Goal: Complete application form

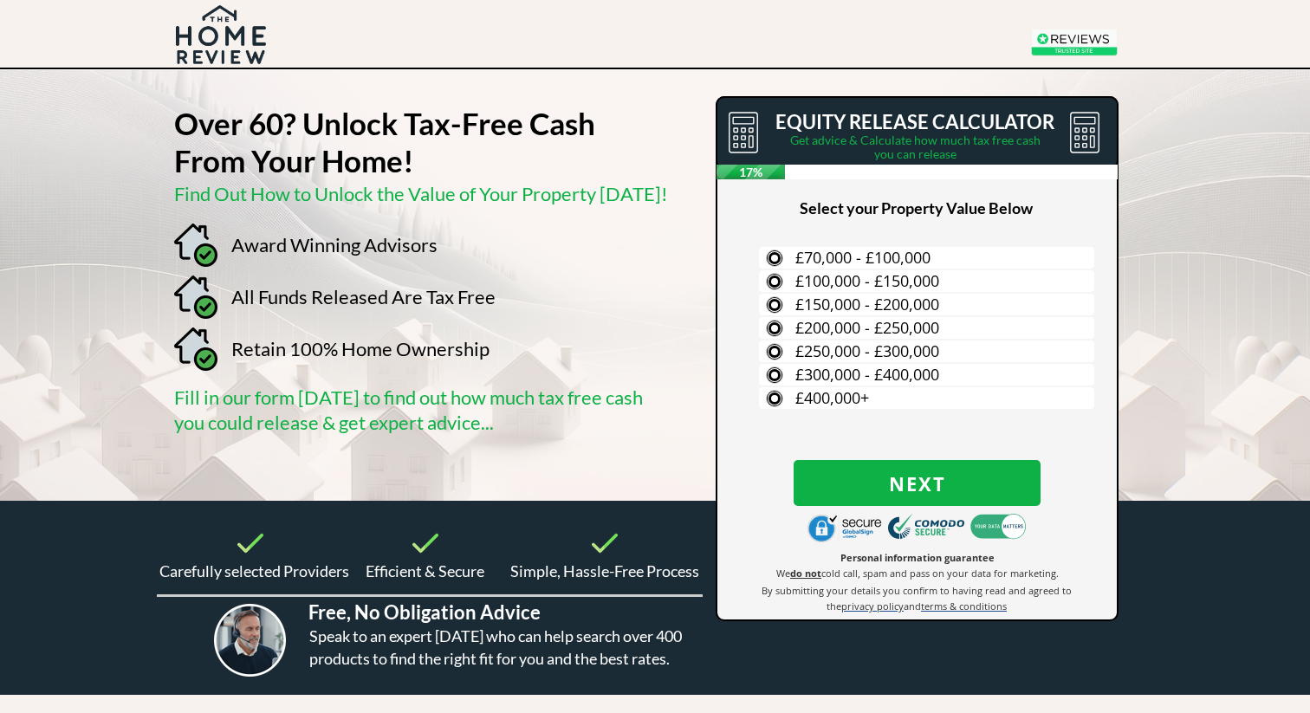
click at [859, 607] on span "privacy policy" at bounding box center [872, 606] width 62 height 13
drag, startPoint x: 484, startPoint y: 586, endPoint x: 270, endPoint y: 583, distance: 214.0
drag, startPoint x: 843, startPoint y: 586, endPoint x: 493, endPoint y: 580, distance: 350.1
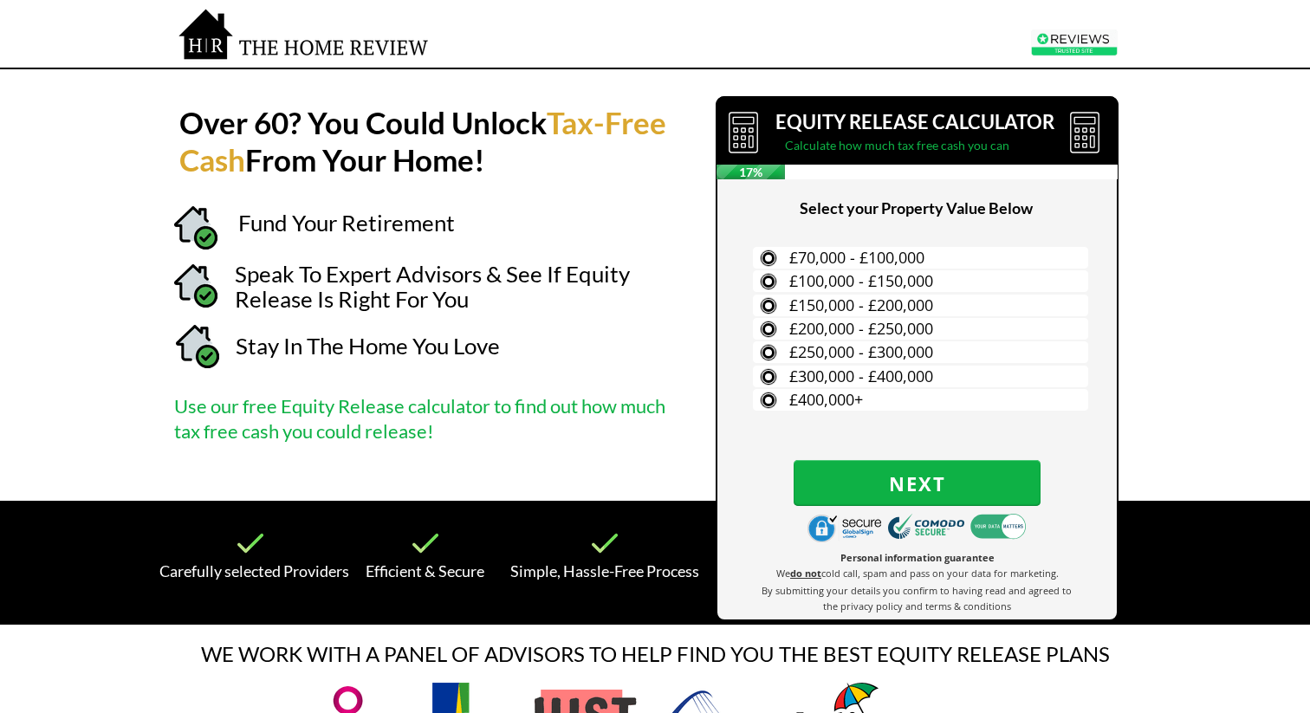
click at [661, 315] on div at bounding box center [654, 285] width 1069 height 431
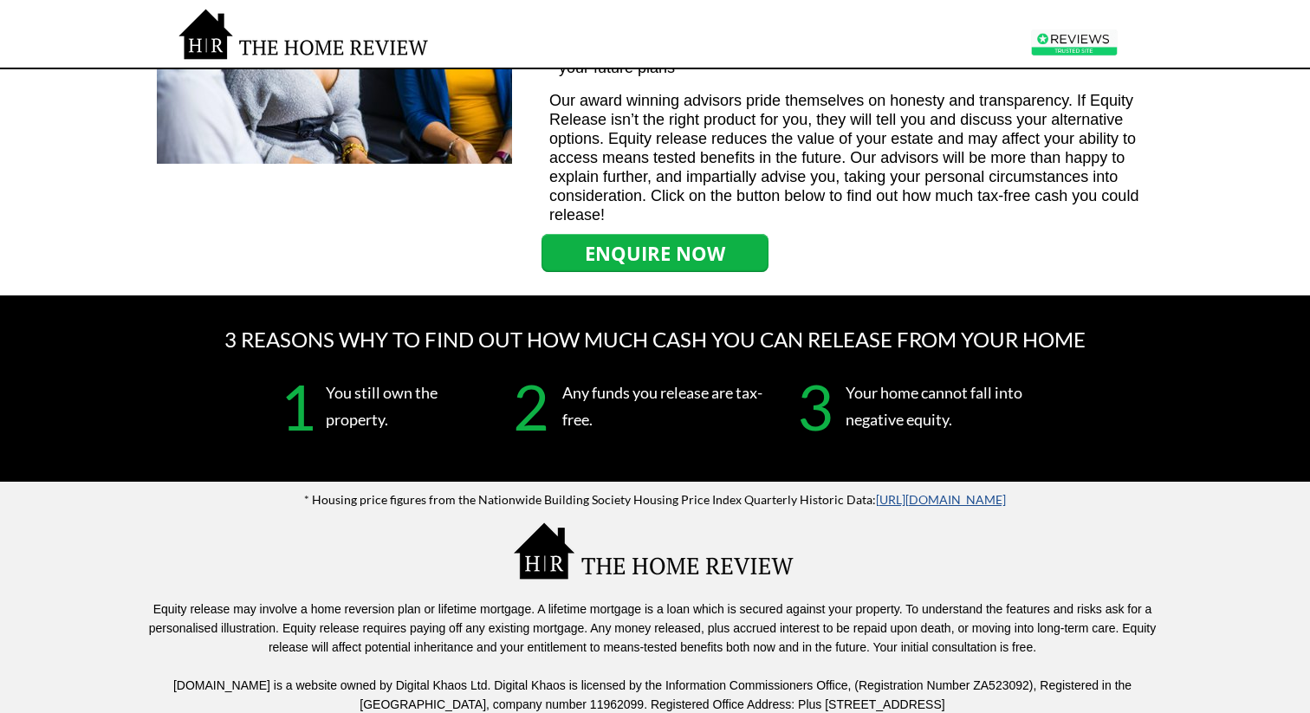
scroll to position [2098, 0]
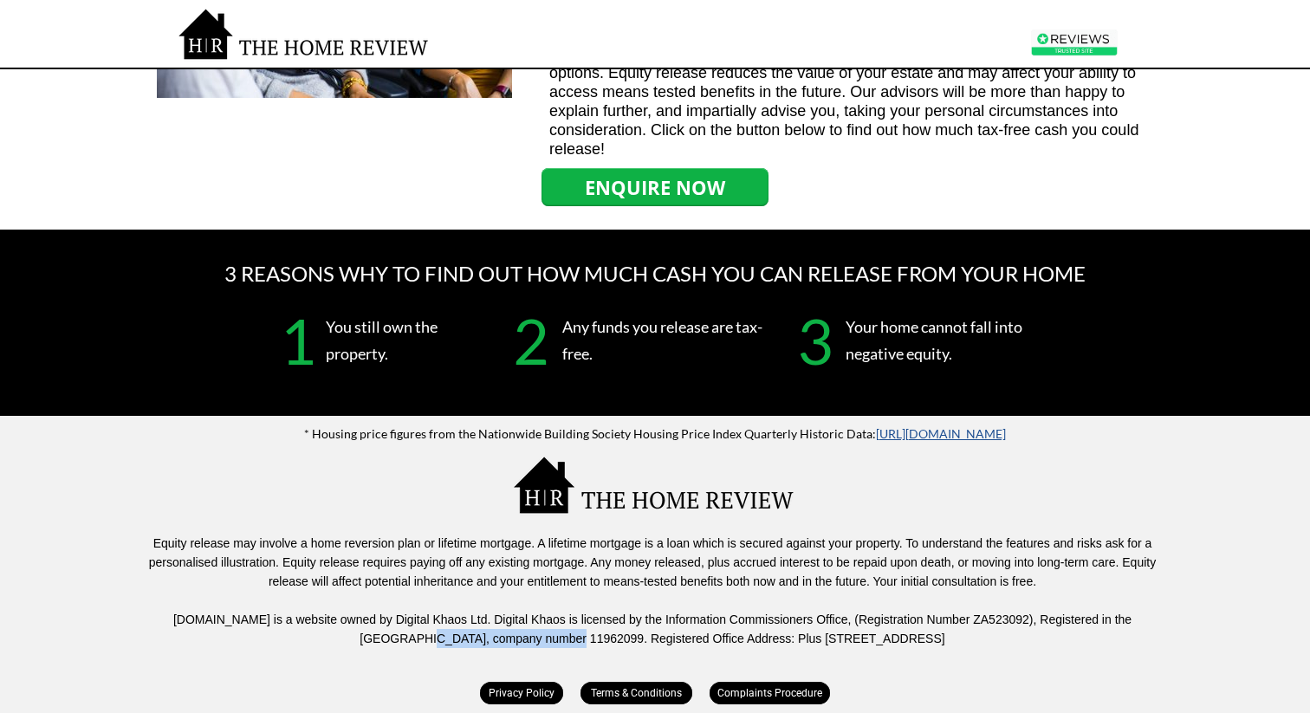
drag, startPoint x: 325, startPoint y: 639, endPoint x: 470, endPoint y: 641, distance: 145.6
click at [470, 641] on span "[DOMAIN_NAME] is a website owned by Digital Khaos Ltd. Digital Khaos is license…" at bounding box center [652, 629] width 958 height 33
copy span "company number 11962099"
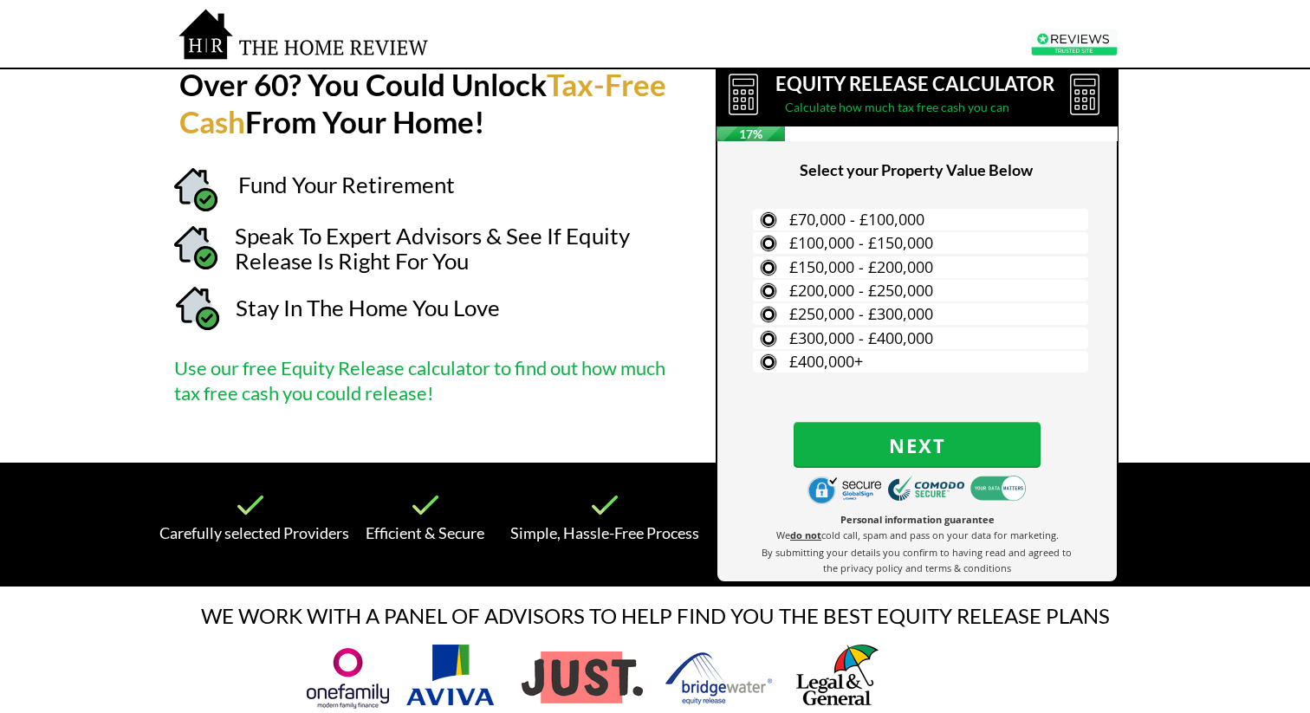
scroll to position [0, 0]
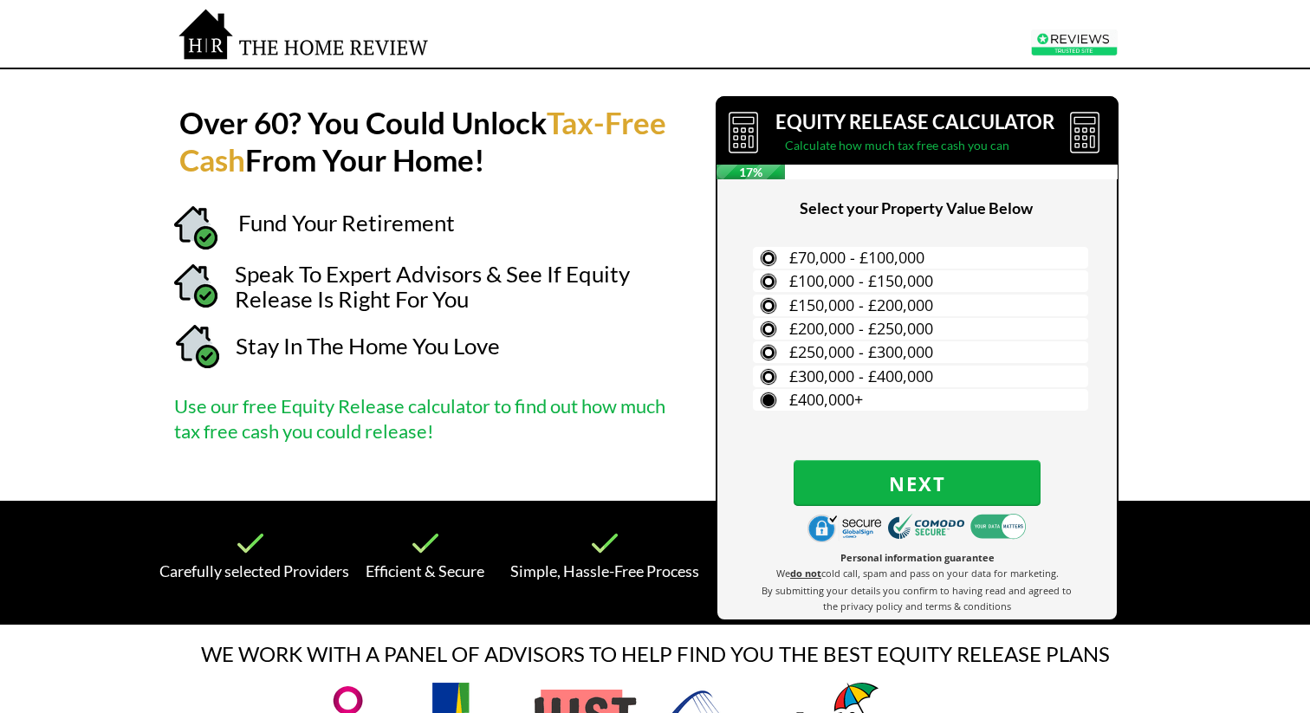
click at [871, 405] on label "£400,000+" at bounding box center [920, 400] width 335 height 22
click at [0, 0] on input "£400,000+" at bounding box center [0, 0] width 0 height 0
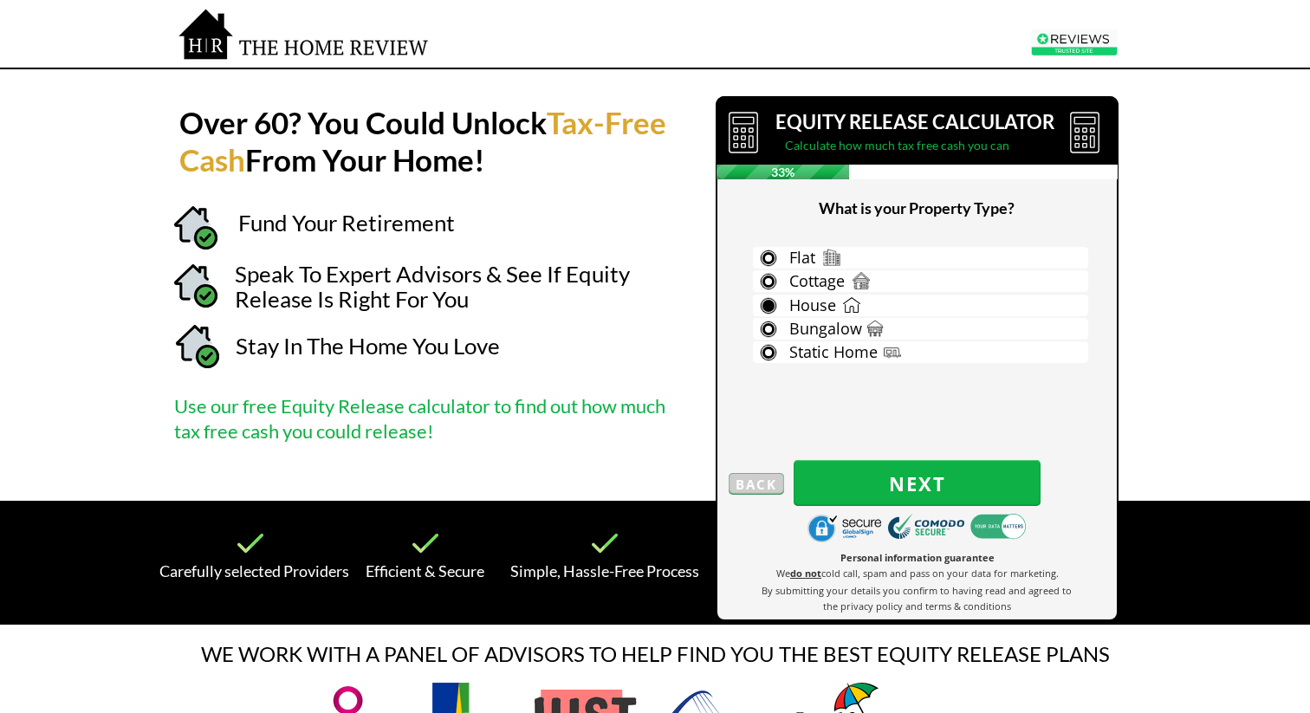
click at [772, 308] on label "House" at bounding box center [920, 306] width 335 height 22
click at [0, 0] on input "House" at bounding box center [0, 0] width 0 height 0
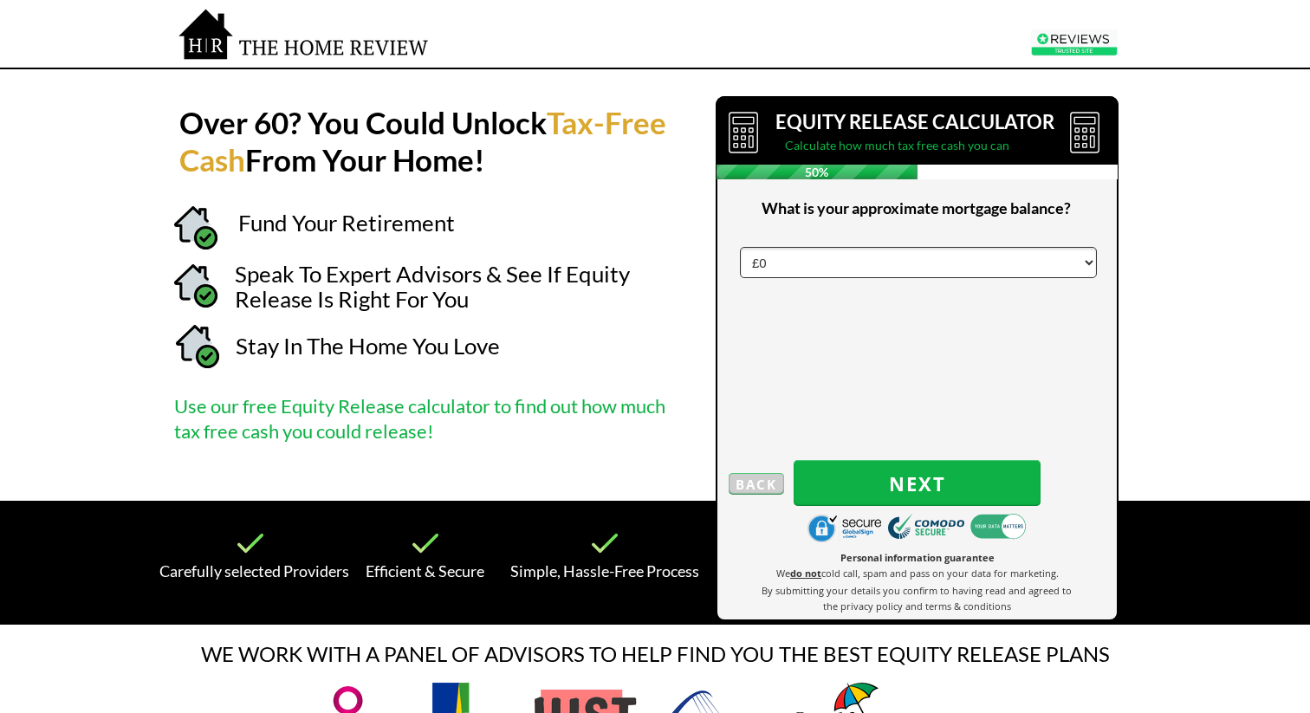
click at [863, 263] on select "£0 £5,000 £10,000 £15,000 £20,000 £25,000 £30,000 £35,000 £40,000 £45,000 £50,0…" at bounding box center [918, 262] width 357 height 31
click select "£0 £5,000 £10,000 £15,000 £20,000 £25,000 £30,000 £35,000 £40,000 £45,000 £50,0…" at bounding box center [918, 262] width 357 height 31
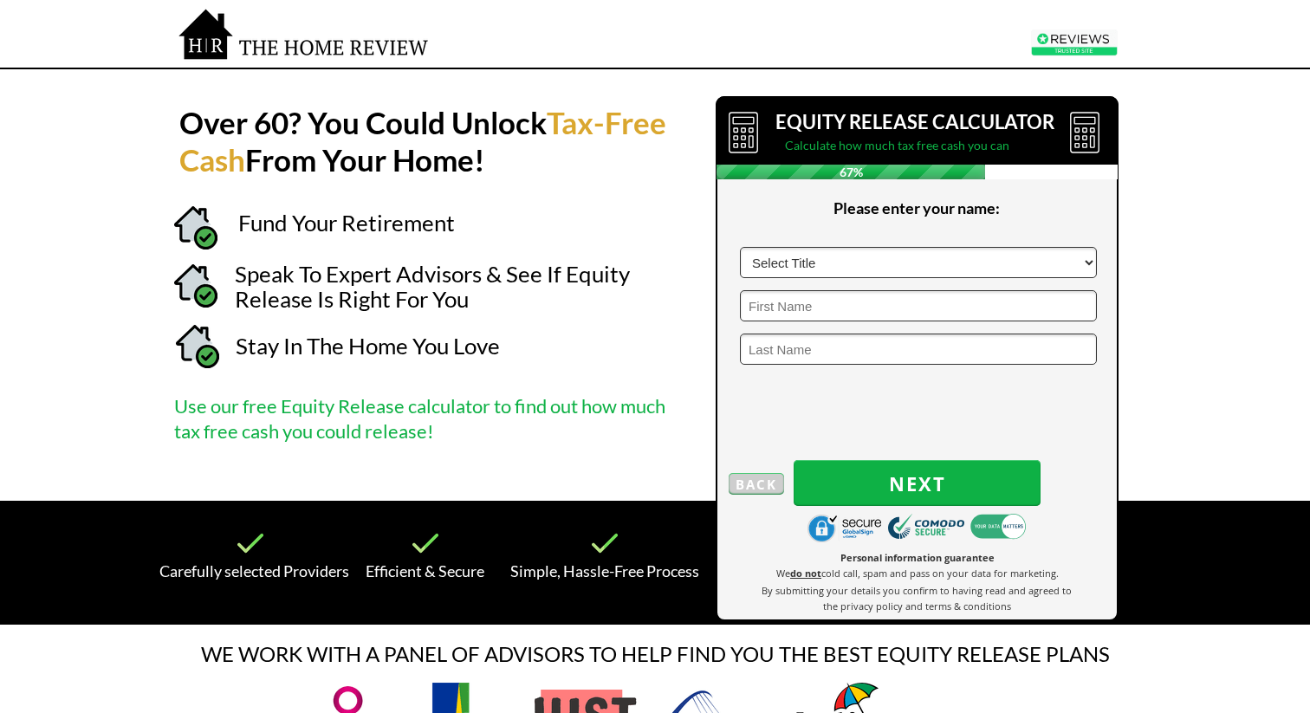
click at [821, 260] on select "Select Title Mr Mrs Ms Miss Dr Sir" at bounding box center [918, 262] width 357 height 31
select select "Mr"
click at [740, 247] on select "Select Title Mr Mrs Ms Miss Dr Sir" at bounding box center [918, 262] width 357 height 31
click at [811, 305] on input "text" at bounding box center [918, 305] width 357 height 31
type input "Richard"
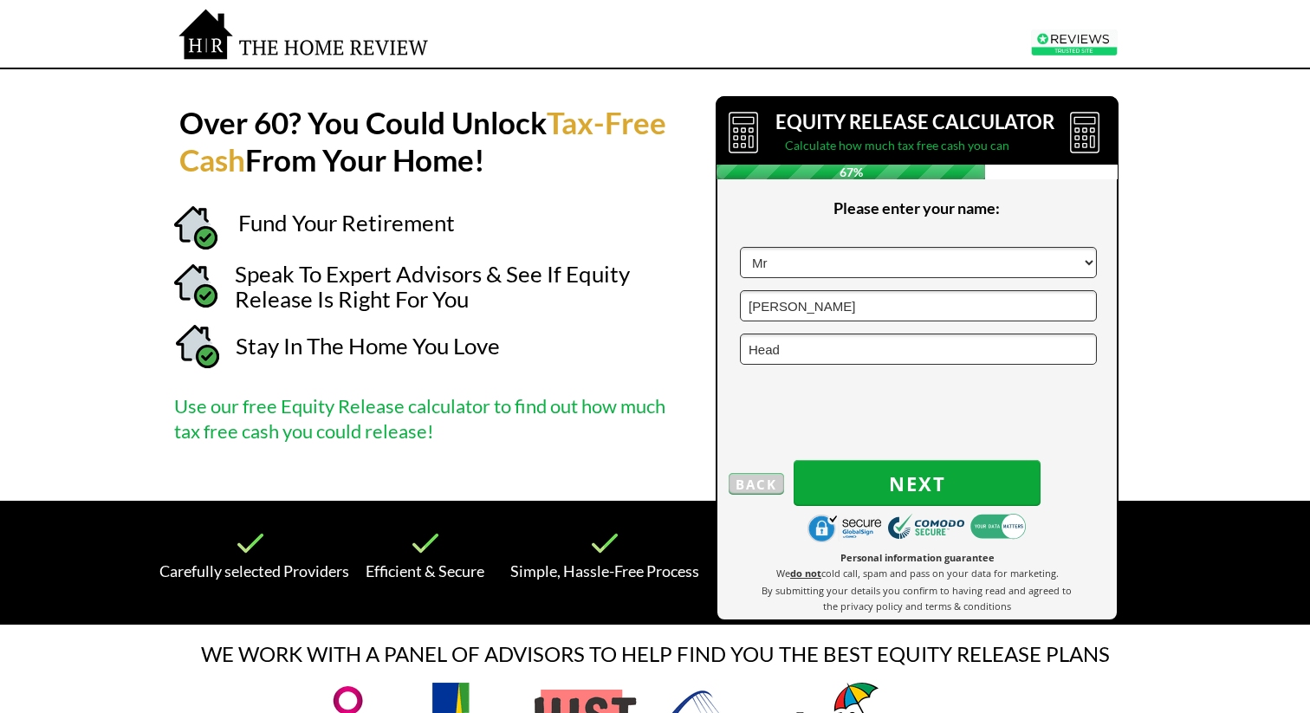
type input "Head"
click at [873, 483] on span "Next" at bounding box center [917, 483] width 247 height 23
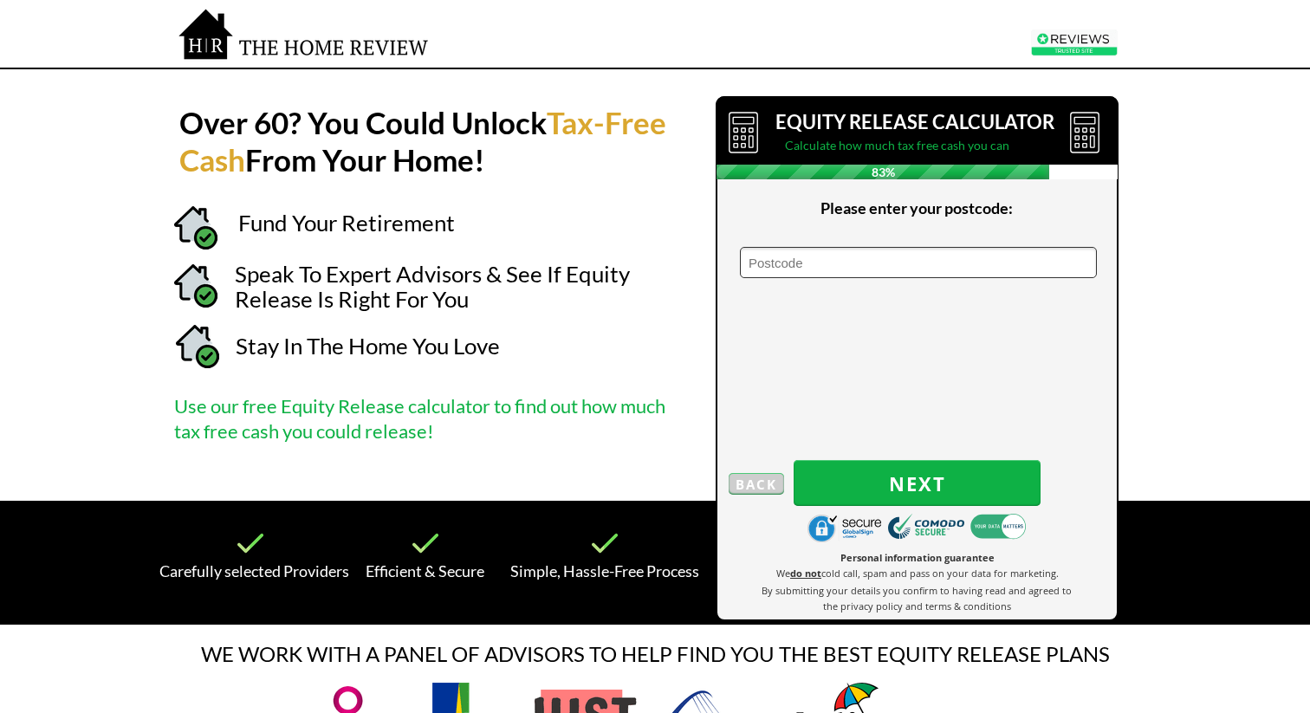
click at [857, 274] on input "text" at bounding box center [918, 262] width 357 height 31
type input "SW9 7BT"
click at [894, 382] on div at bounding box center [916, 359] width 399 height 522
click at [876, 490] on span "Next" at bounding box center [917, 483] width 247 height 23
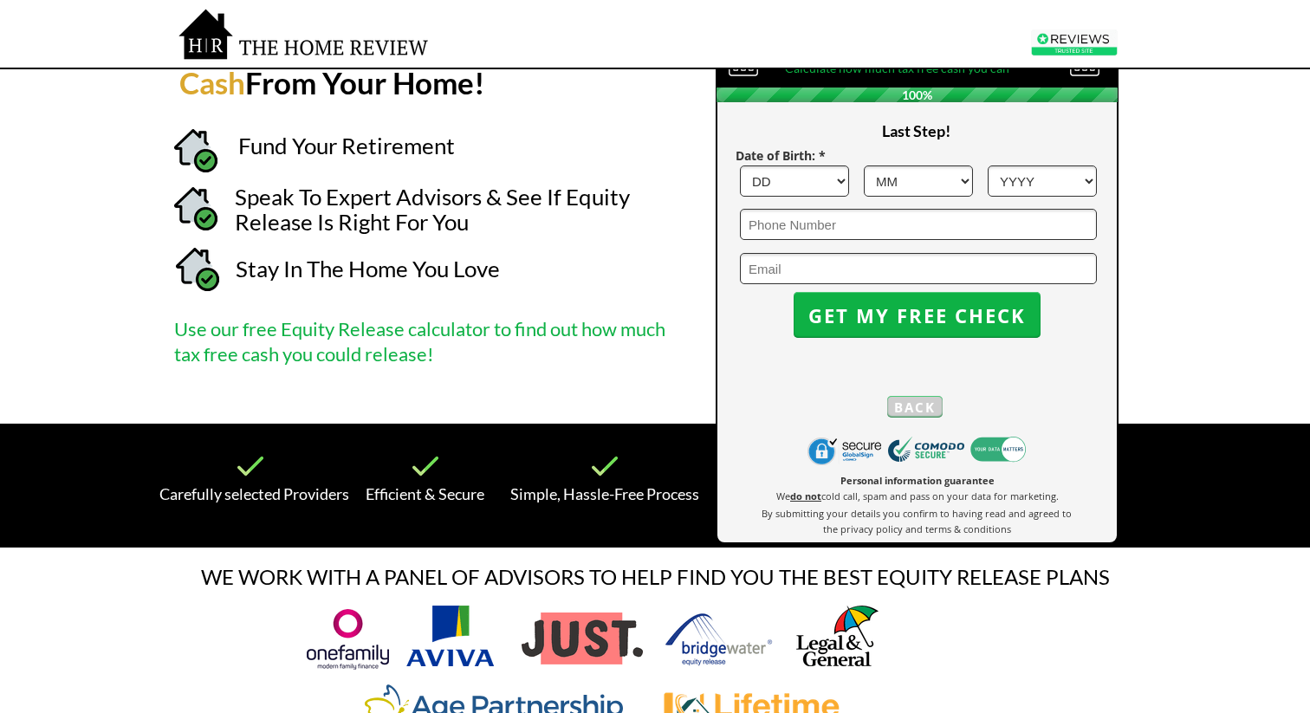
scroll to position [78, 0]
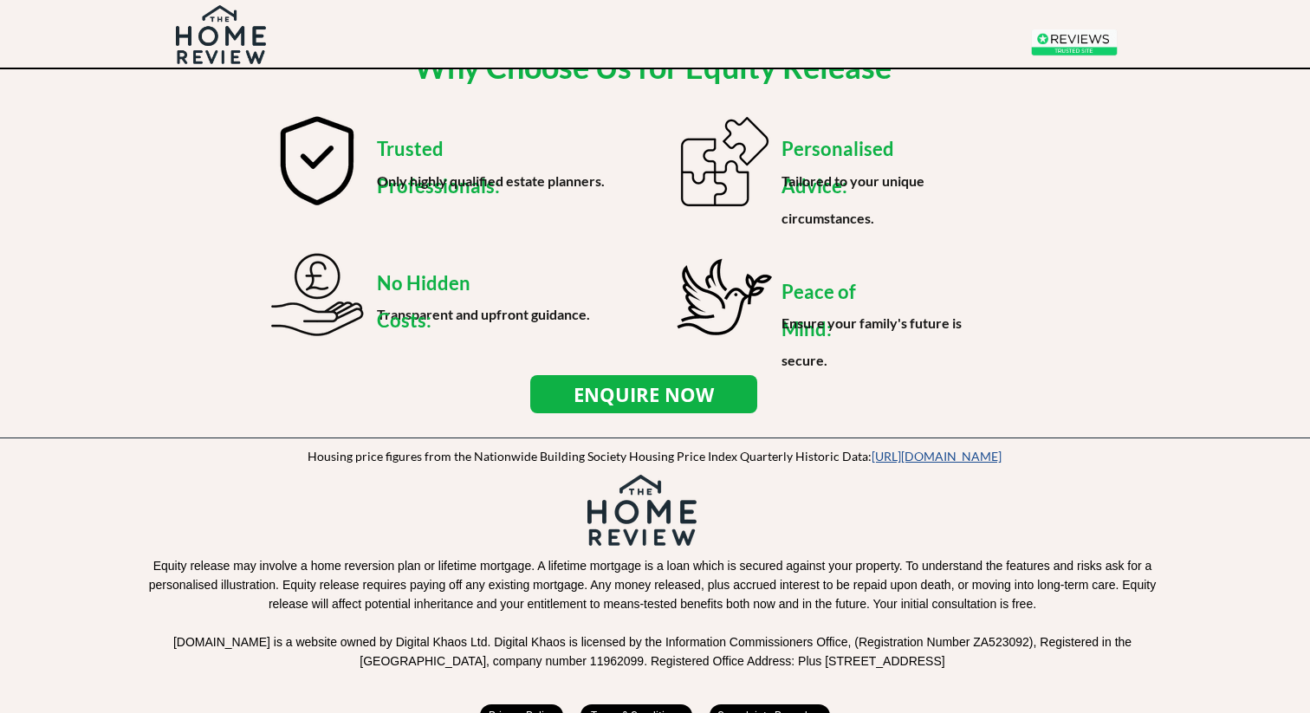
scroll to position [2170, 0]
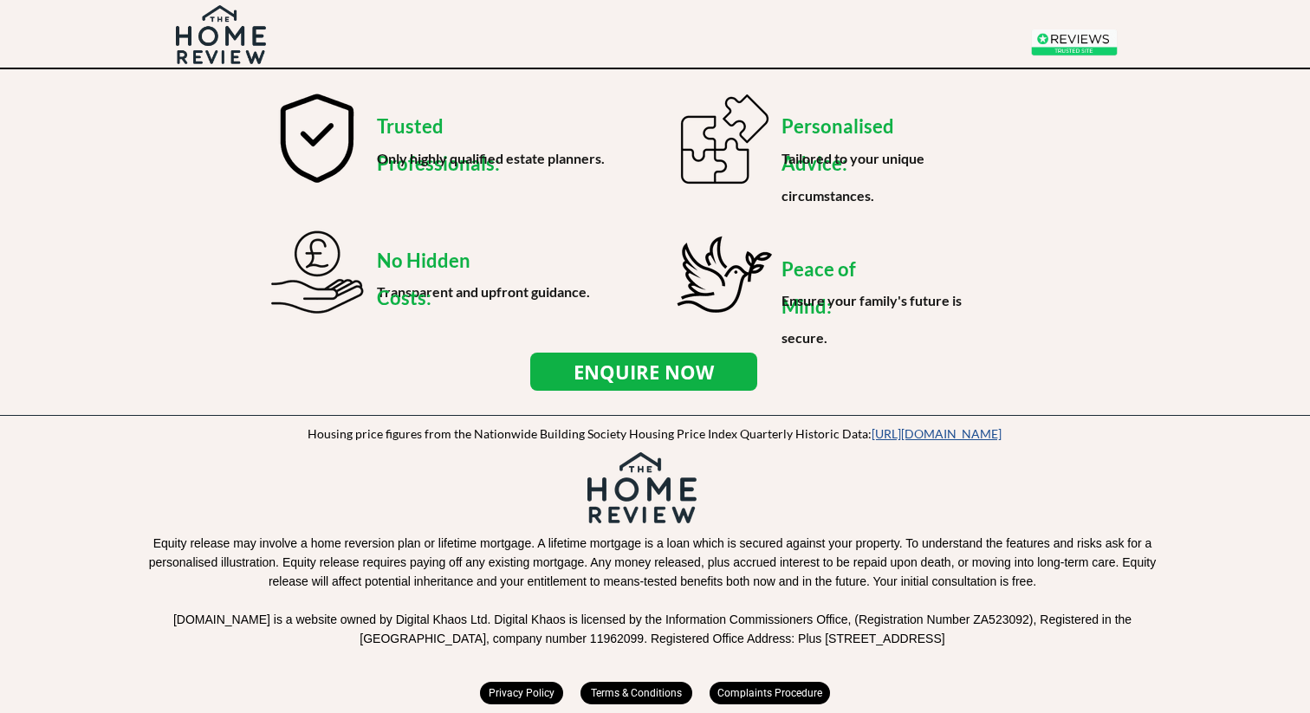
click at [504, 691] on span "Privacy Policy" at bounding box center [521, 693] width 83 height 12
drag, startPoint x: 212, startPoint y: 1228, endPoint x: 16, endPoint y: 795, distance: 474.6
copy div "Fluent Money Ltd Empathy UK Open Media Group Ltd Age Partnership Silver Surfers…"
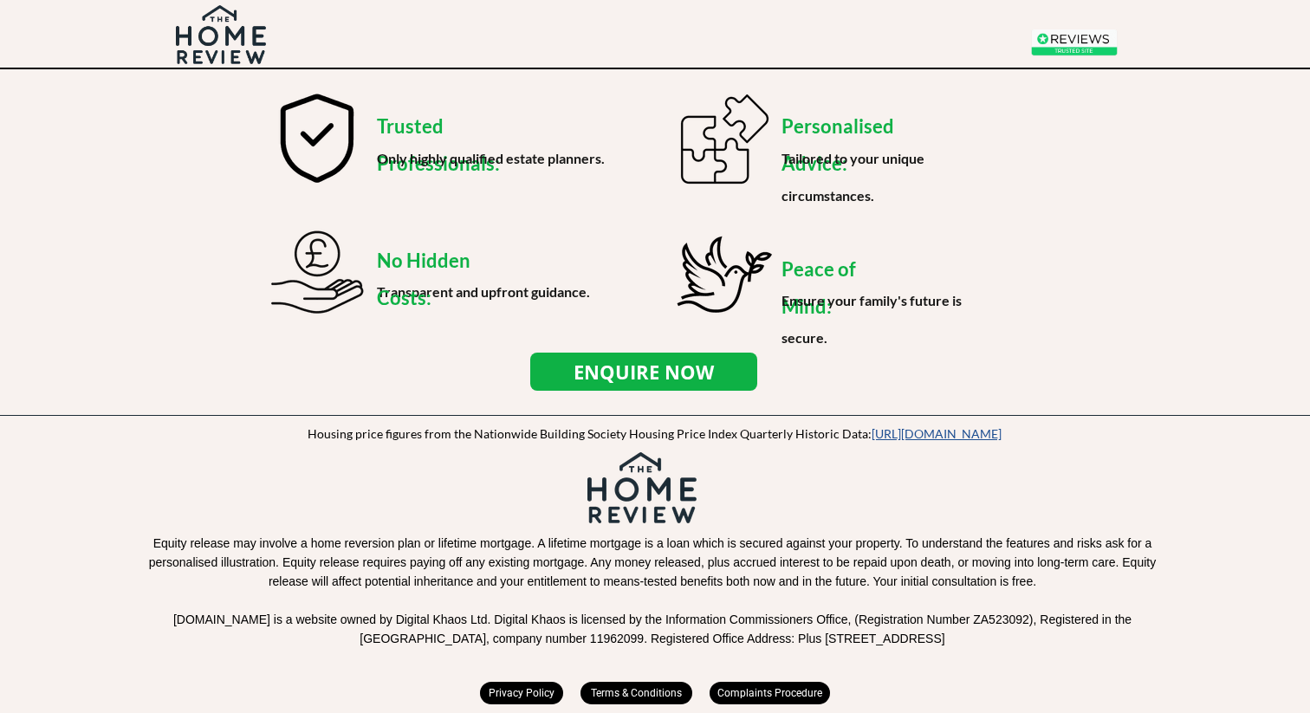
scroll to position [2927, 0]
click at [1066, 44] on img at bounding box center [1074, 42] width 87 height 27
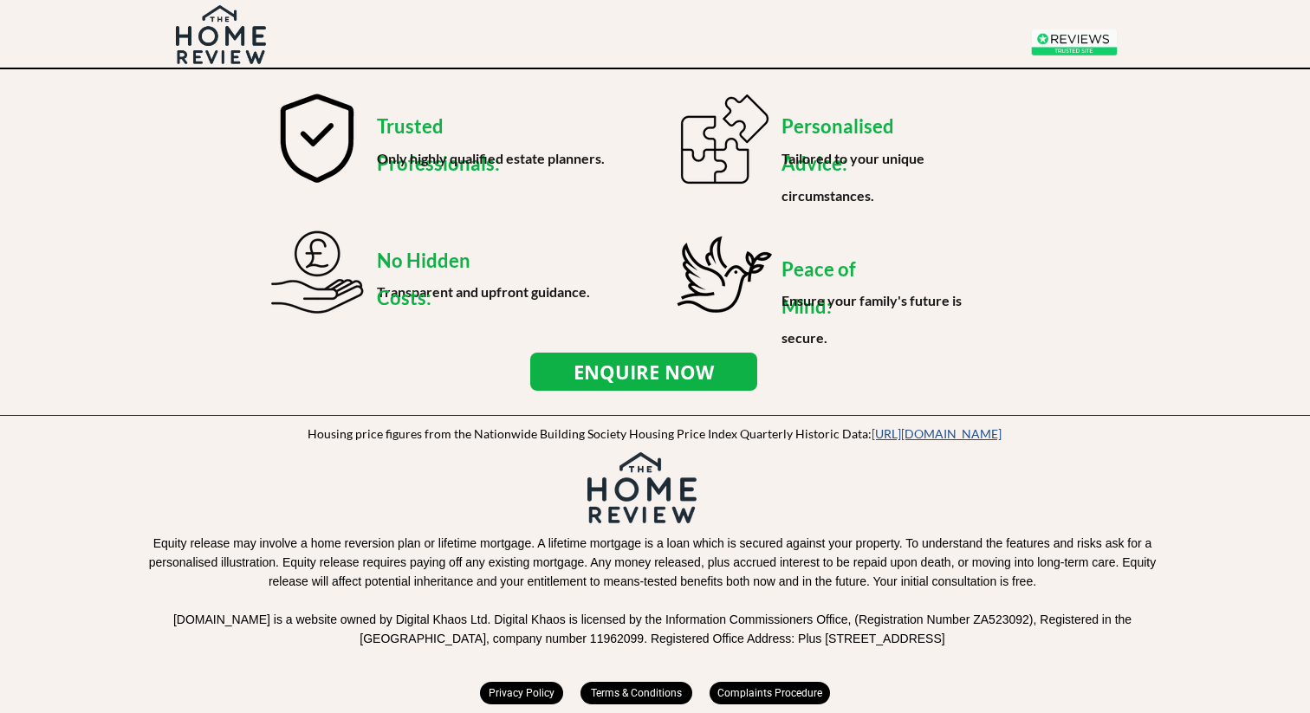
click at [641, 698] on span "Terms & Conditions" at bounding box center [637, 693] width 112 height 12
click at [727, 690] on span "Complaints Procedure" at bounding box center [770, 693] width 120 height 12
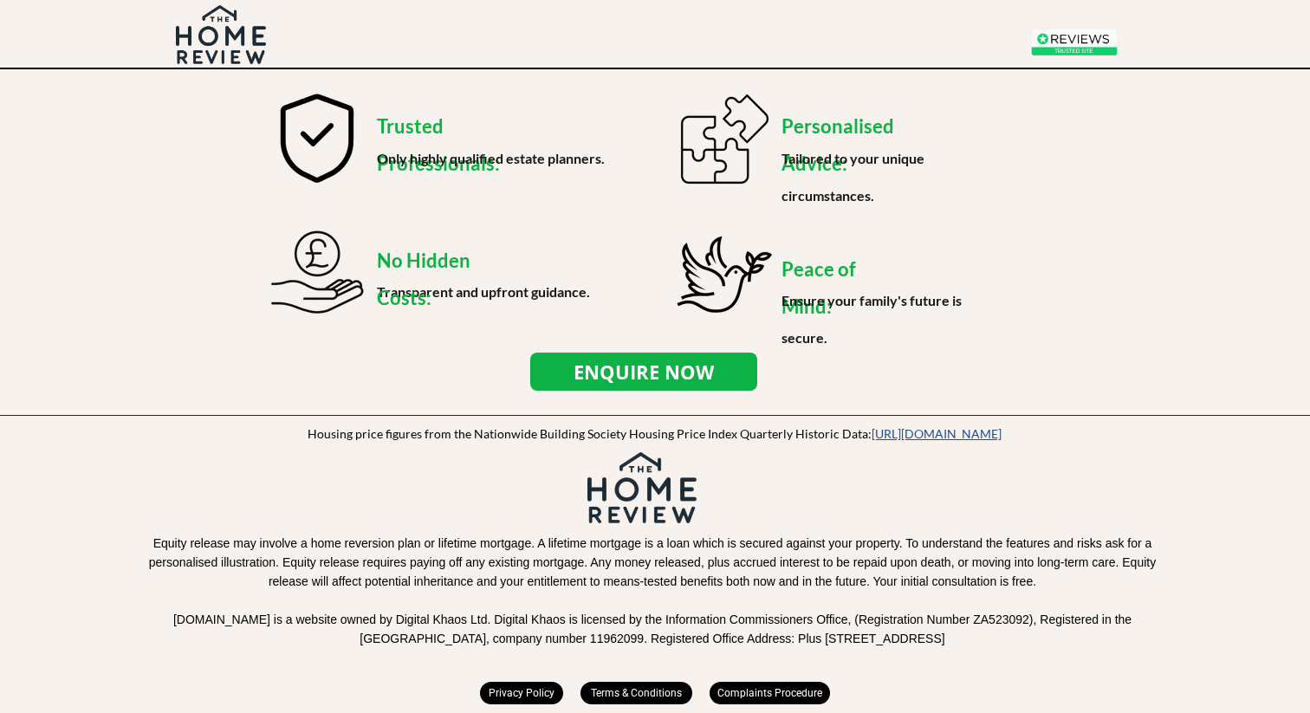
click at [639, 687] on span "Terms & Conditions" at bounding box center [637, 693] width 112 height 12
click at [650, 687] on span "Terms & Conditions" at bounding box center [637, 693] width 112 height 12
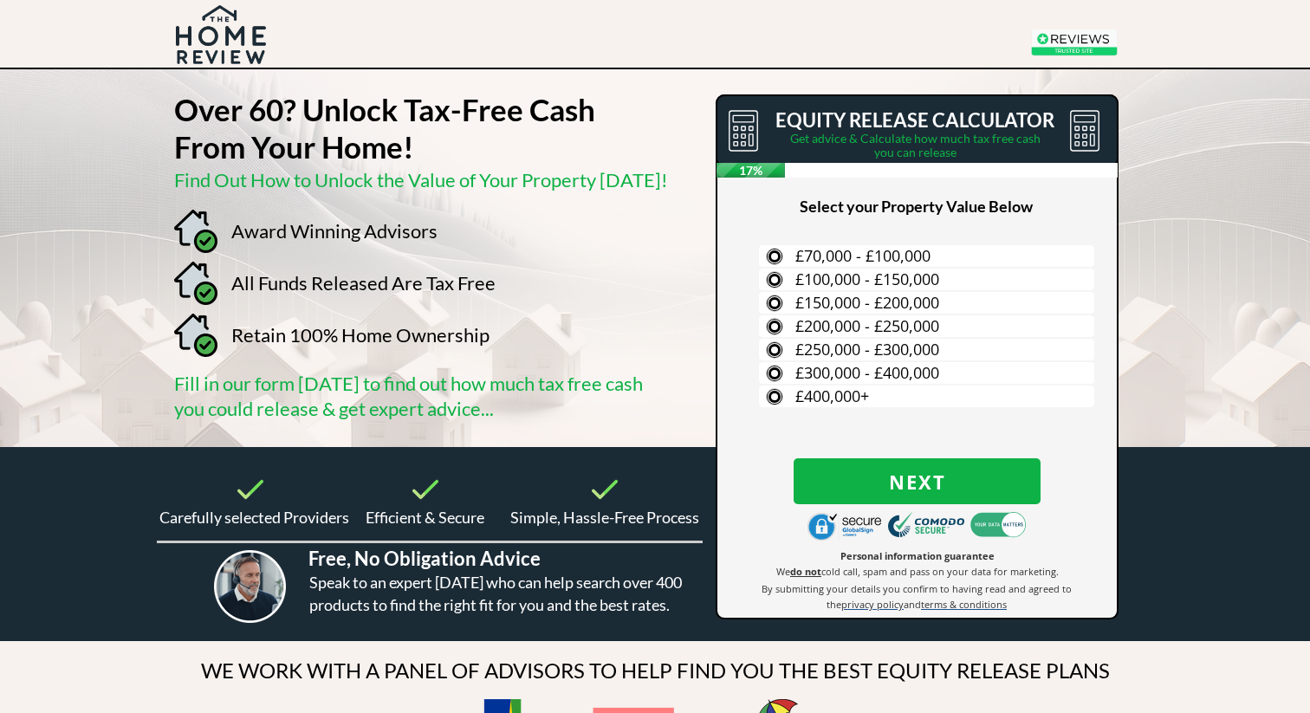
scroll to position [23, 0]
